Goal: Find specific page/section: Find specific page/section

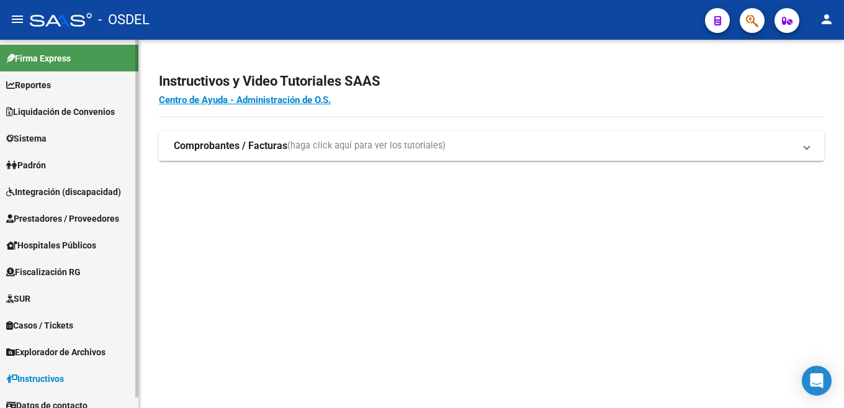
click at [58, 108] on span "Liquidación de Convenios" at bounding box center [60, 112] width 109 height 14
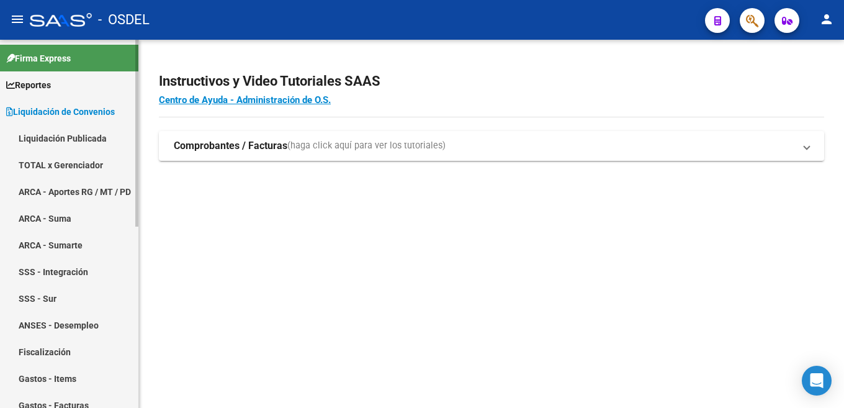
click at [67, 166] on link "TOTAL x Gerenciador" at bounding box center [69, 164] width 138 height 27
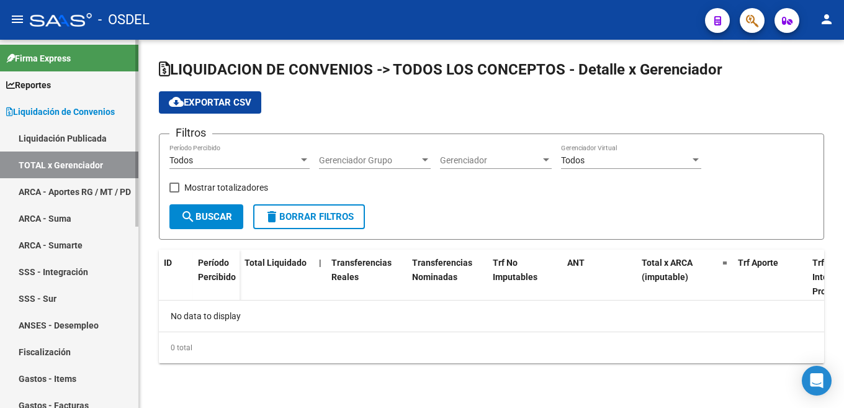
checkbox input "true"
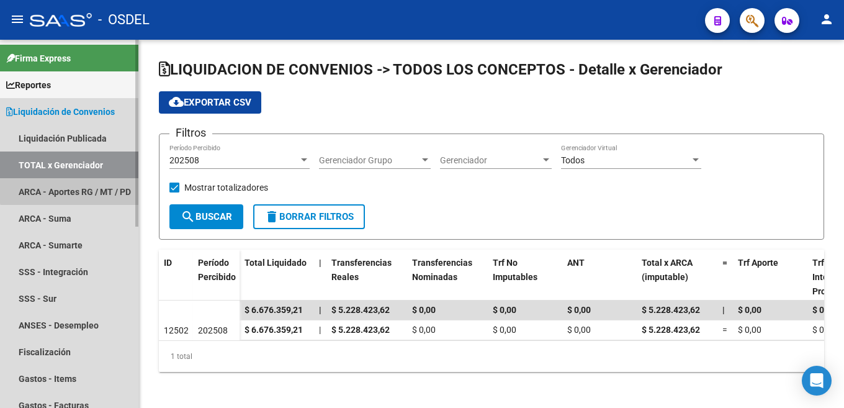
click at [76, 187] on link "ARCA - Aportes RG / MT / PD" at bounding box center [69, 191] width 138 height 27
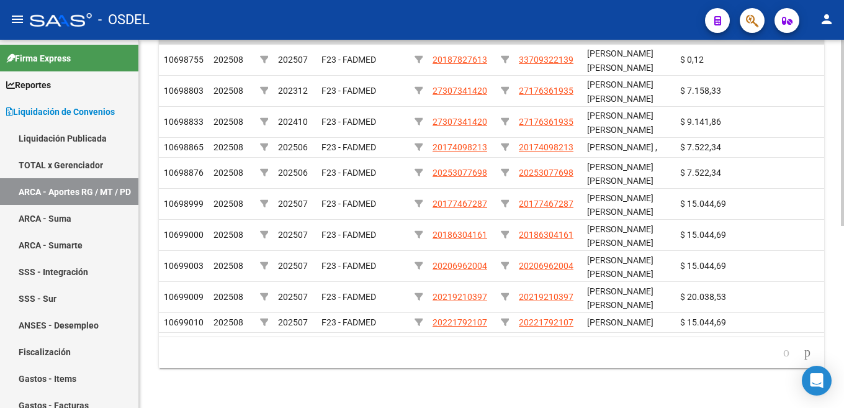
scroll to position [0, 25]
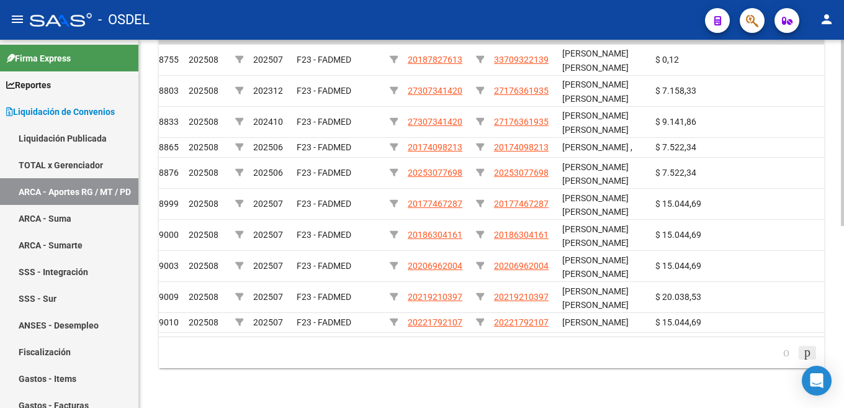
click at [808, 354] on icon "go to next page" at bounding box center [807, 351] width 10 height 15
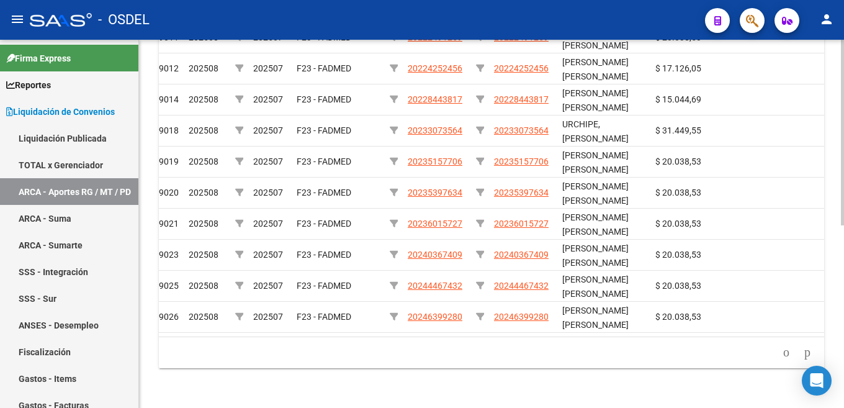
scroll to position [359, 0]
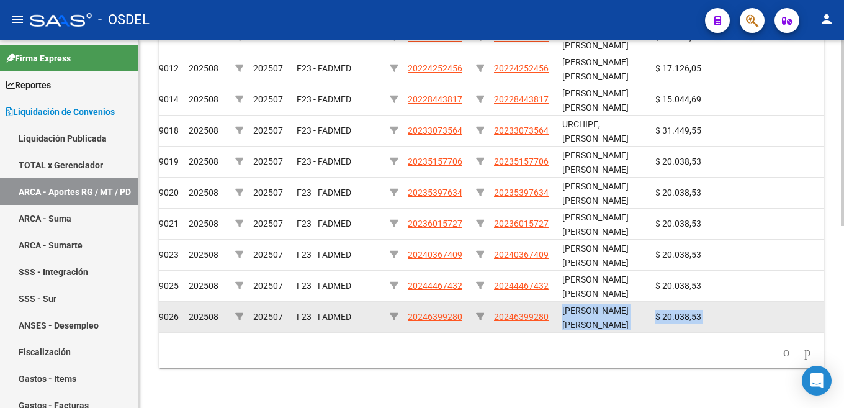
drag, startPoint x: 258, startPoint y: 325, endPoint x: 510, endPoint y: 314, distance: 252.2
click at [510, 314] on datatable-body "10699011 202508 202507 F23 - FADMED 20222491259 20222491259 [PERSON_NAME] [PERS…" at bounding box center [491, 177] width 665 height 320
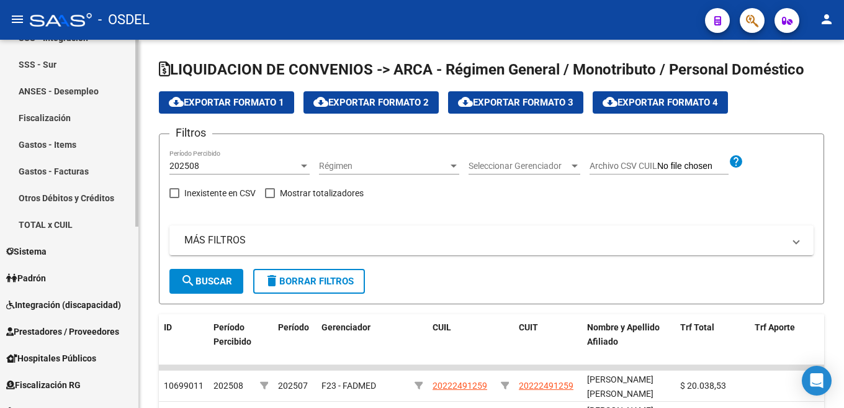
scroll to position [248, 0]
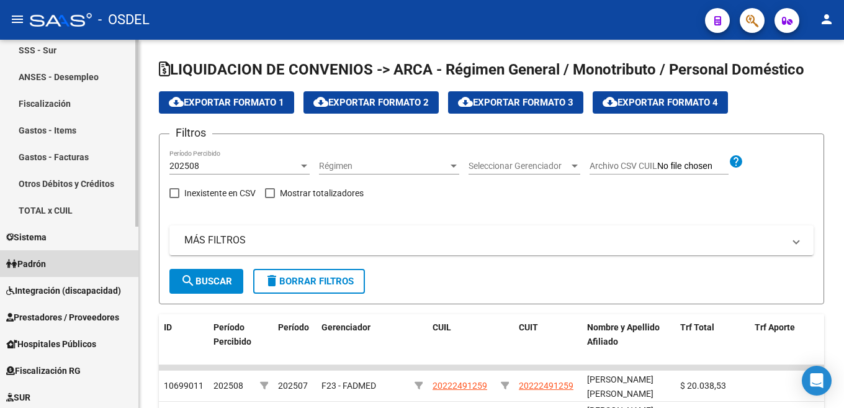
click at [35, 263] on span "Padrón" at bounding box center [26, 264] width 40 height 14
